Goal: Find specific page/section

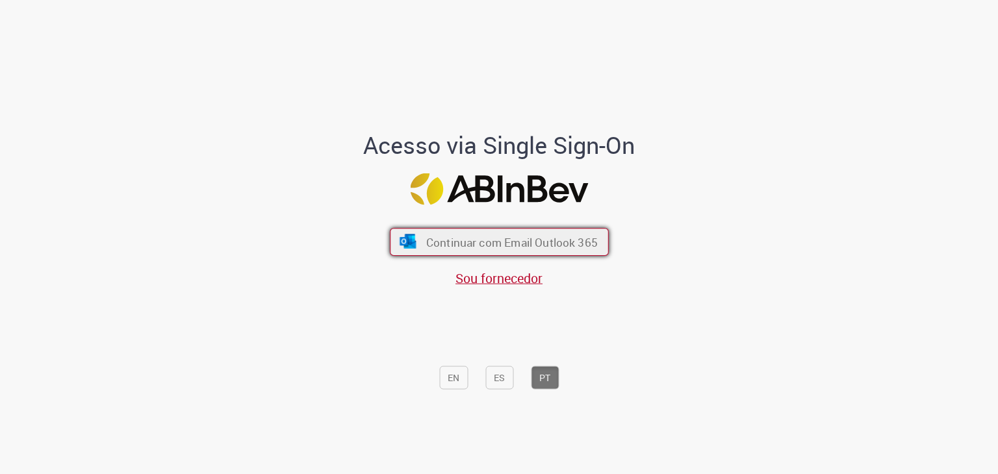
click at [432, 246] on font "Continuar com Email Outlook 365" at bounding box center [510, 242] width 171 height 15
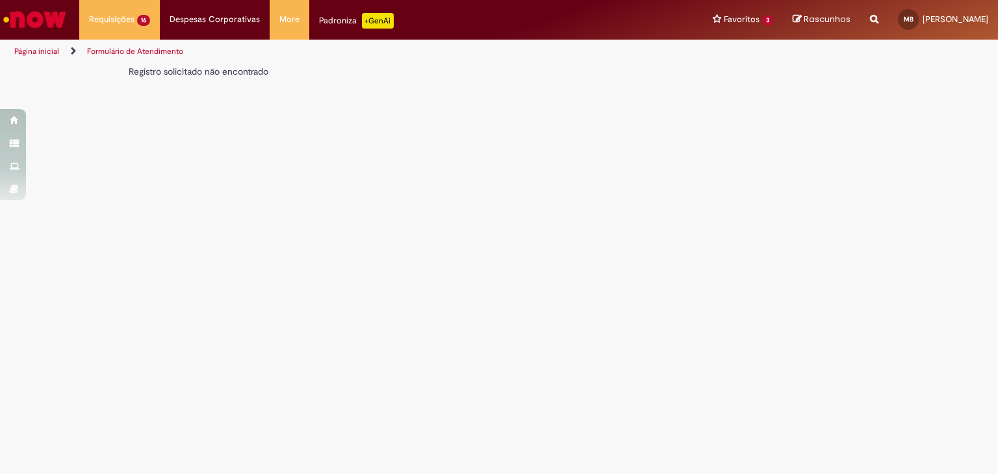
click at [44, 14] on img "Ir para a Homepage" at bounding box center [34, 19] width 67 height 26
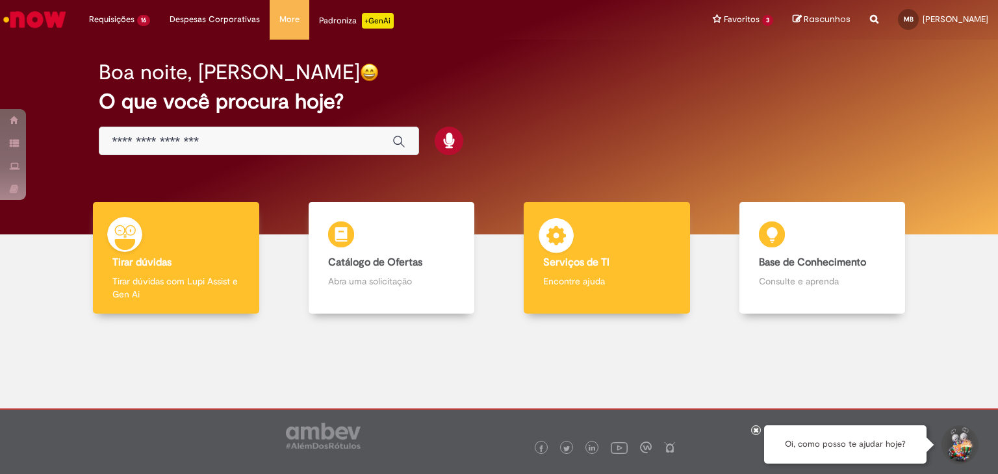
click at [559, 271] on div "Serviços de TI Serviços de TI Encontre ajuda" at bounding box center [606, 258] width 166 height 112
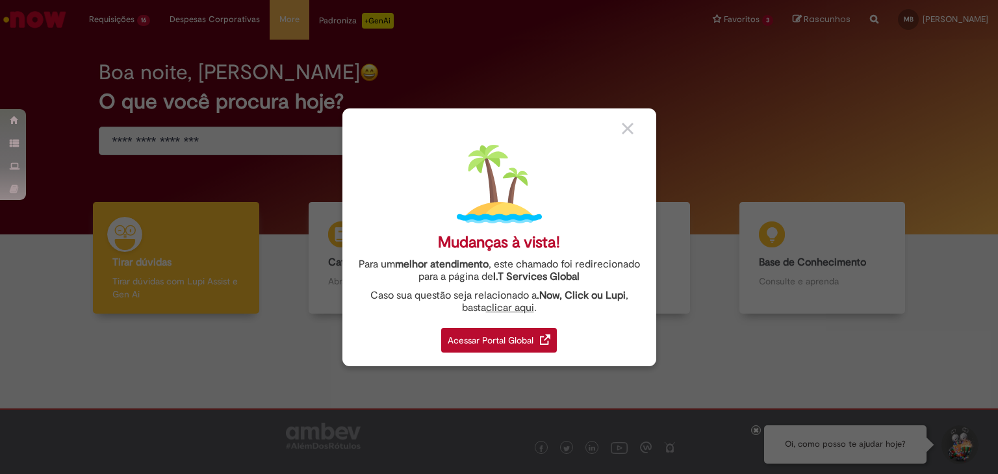
click at [512, 333] on div "Acessar Portal Global" at bounding box center [499, 340] width 116 height 25
